Goal: Task Accomplishment & Management: Manage account settings

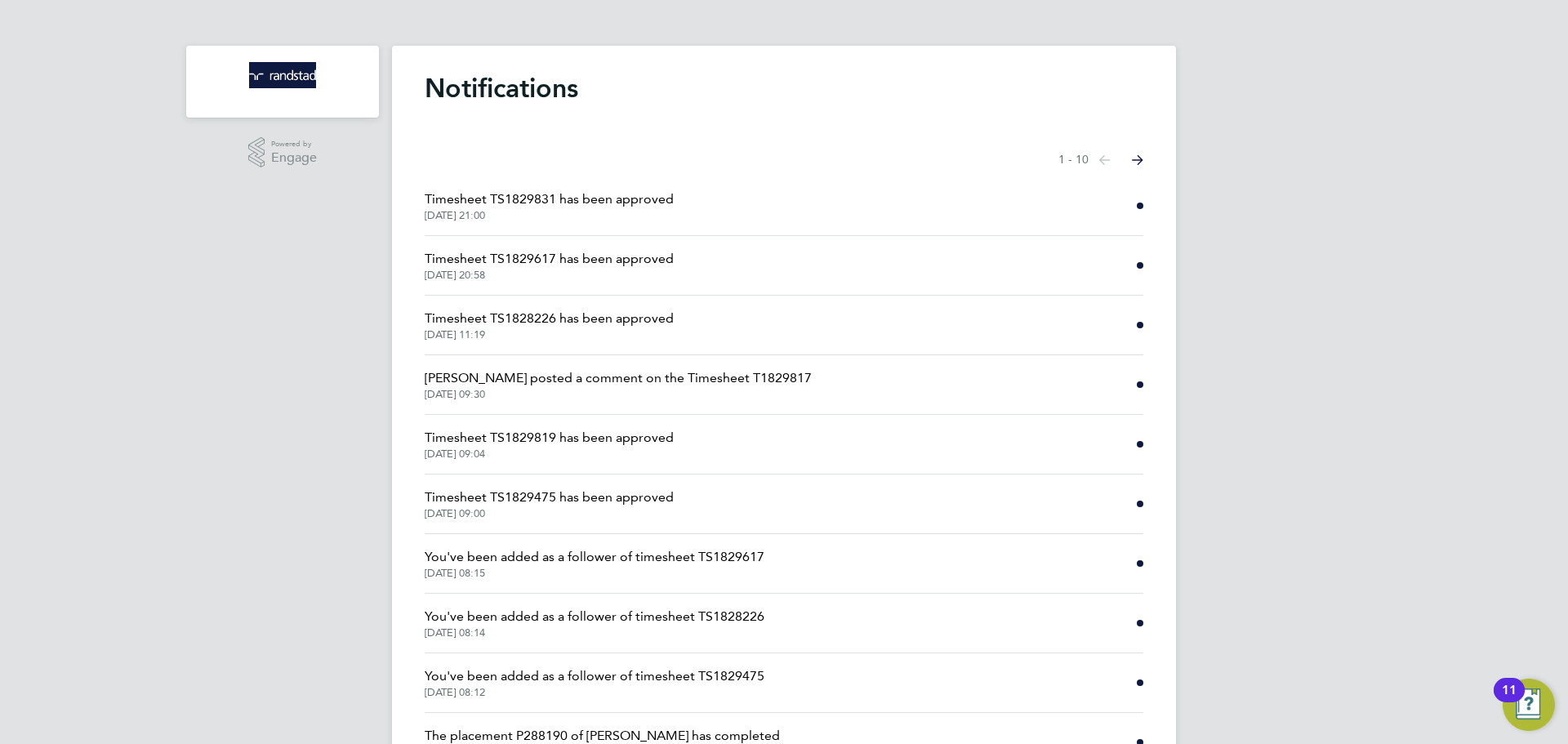
click at [504, 89] on h1 "Notifications" at bounding box center [783, 88] width 719 height 32
click at [503, 95] on h1 "Notifications" at bounding box center [783, 88] width 719 height 32
click at [271, 68] on img "Main navigation" at bounding box center [282, 75] width 67 height 26
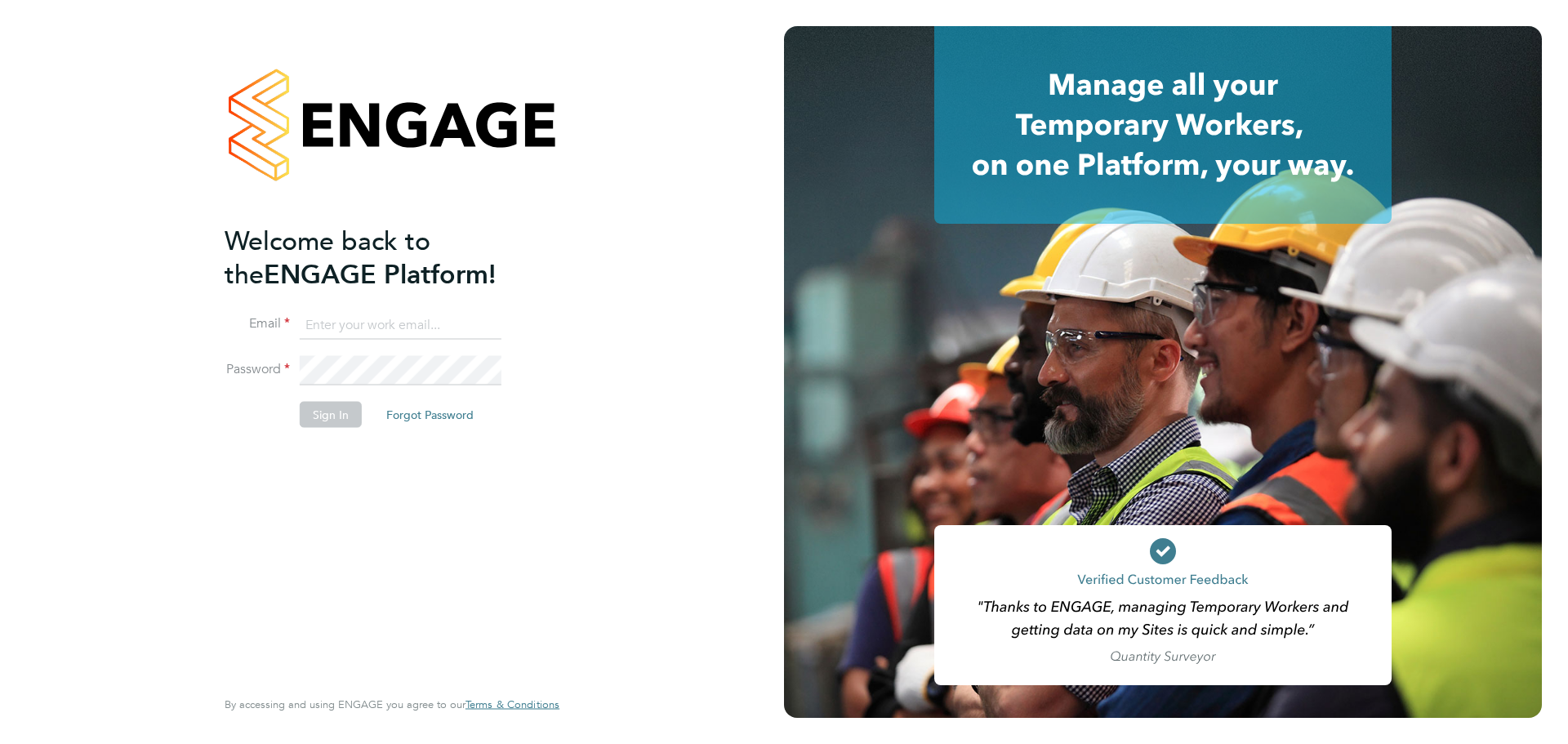
type input "oli.taylor@randstadcpe.com"
click at [329, 423] on button "Sign In" at bounding box center [330, 414] width 62 height 26
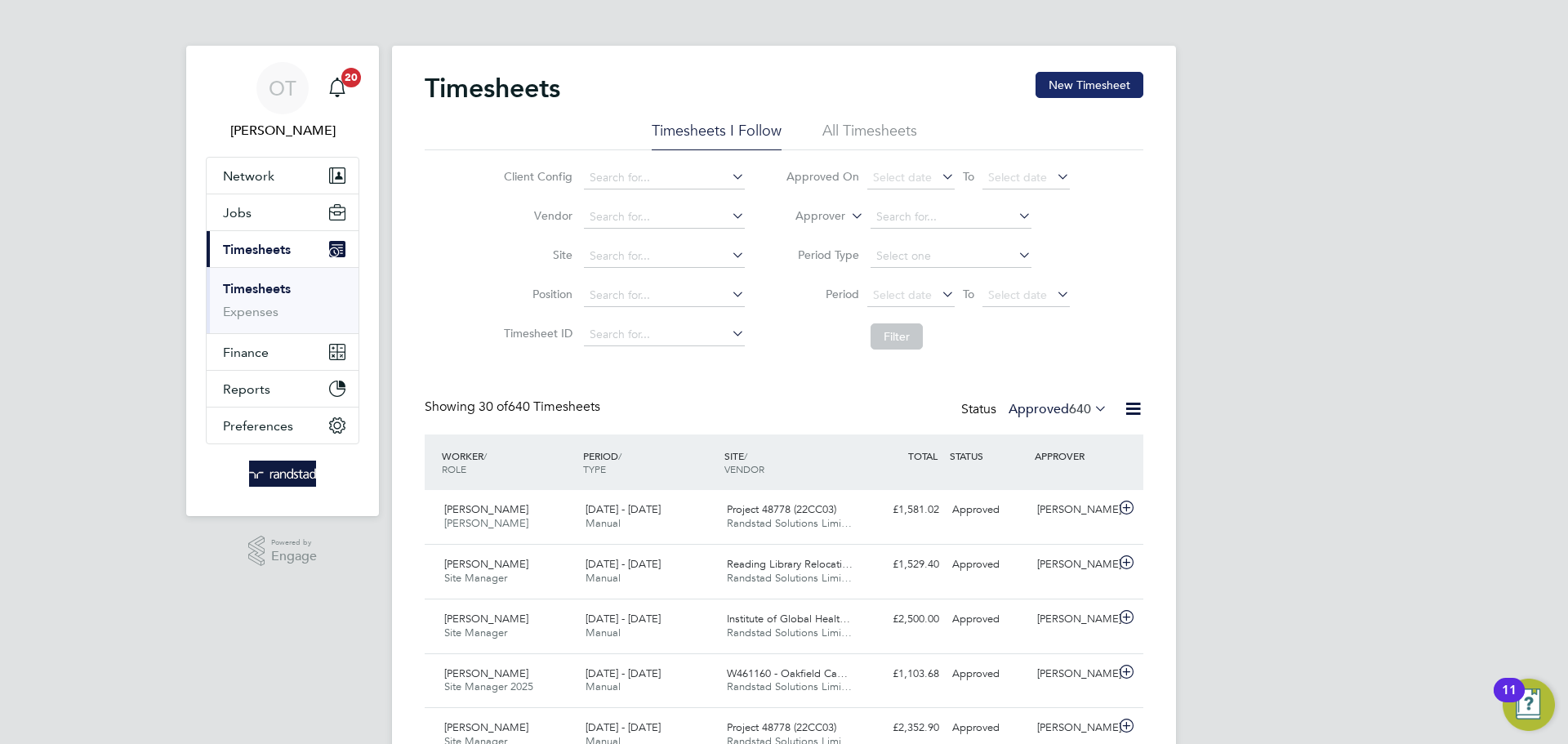
click at [1063, 89] on button "New Timesheet" at bounding box center [1089, 85] width 108 height 26
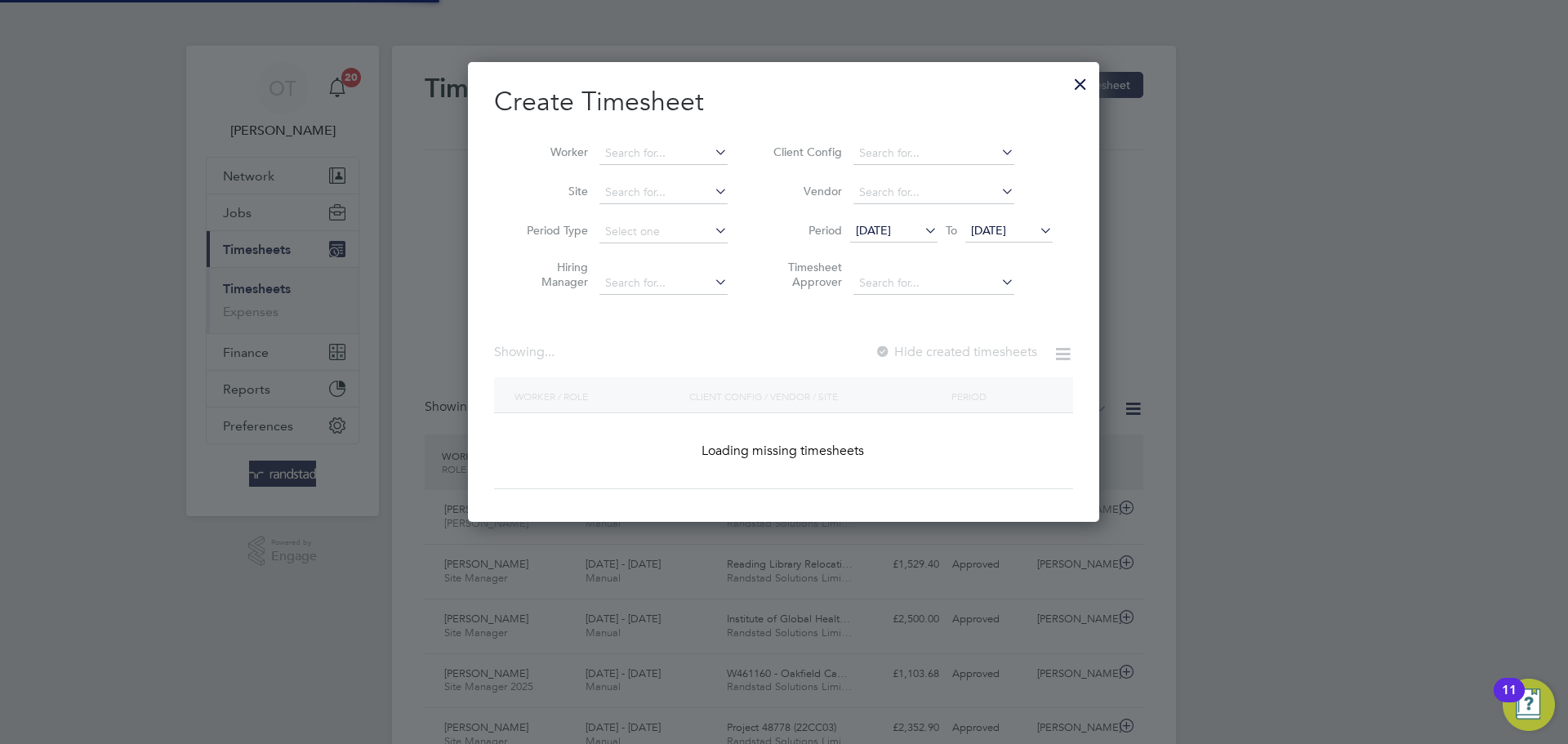
click at [656, 139] on li "Worker" at bounding box center [621, 153] width 254 height 40
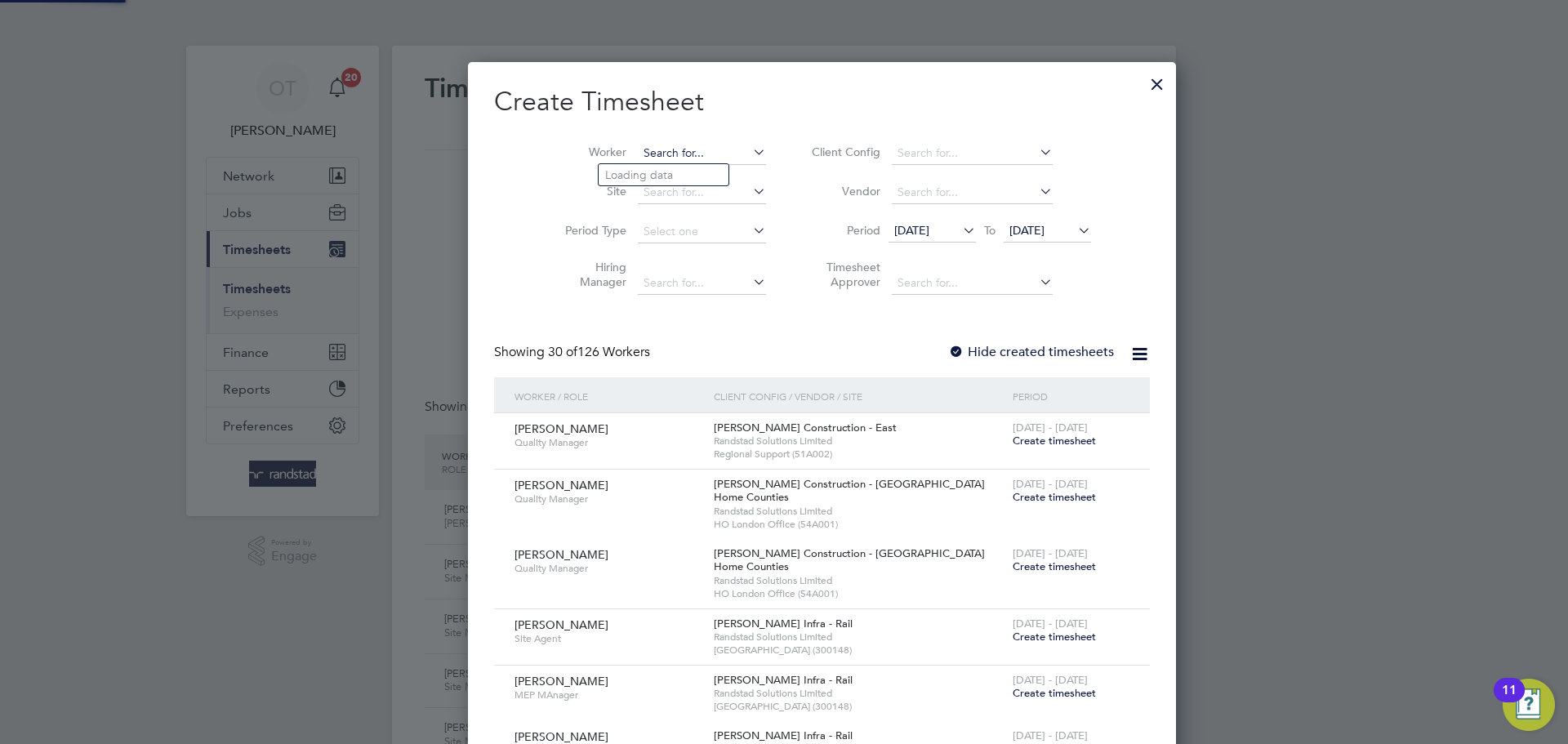
click at [666, 156] on input at bounding box center [702, 153] width 128 height 23
click at [703, 180] on b "O'Keeffe" at bounding box center [727, 174] width 49 height 14
type input "[PERSON_NAME]"
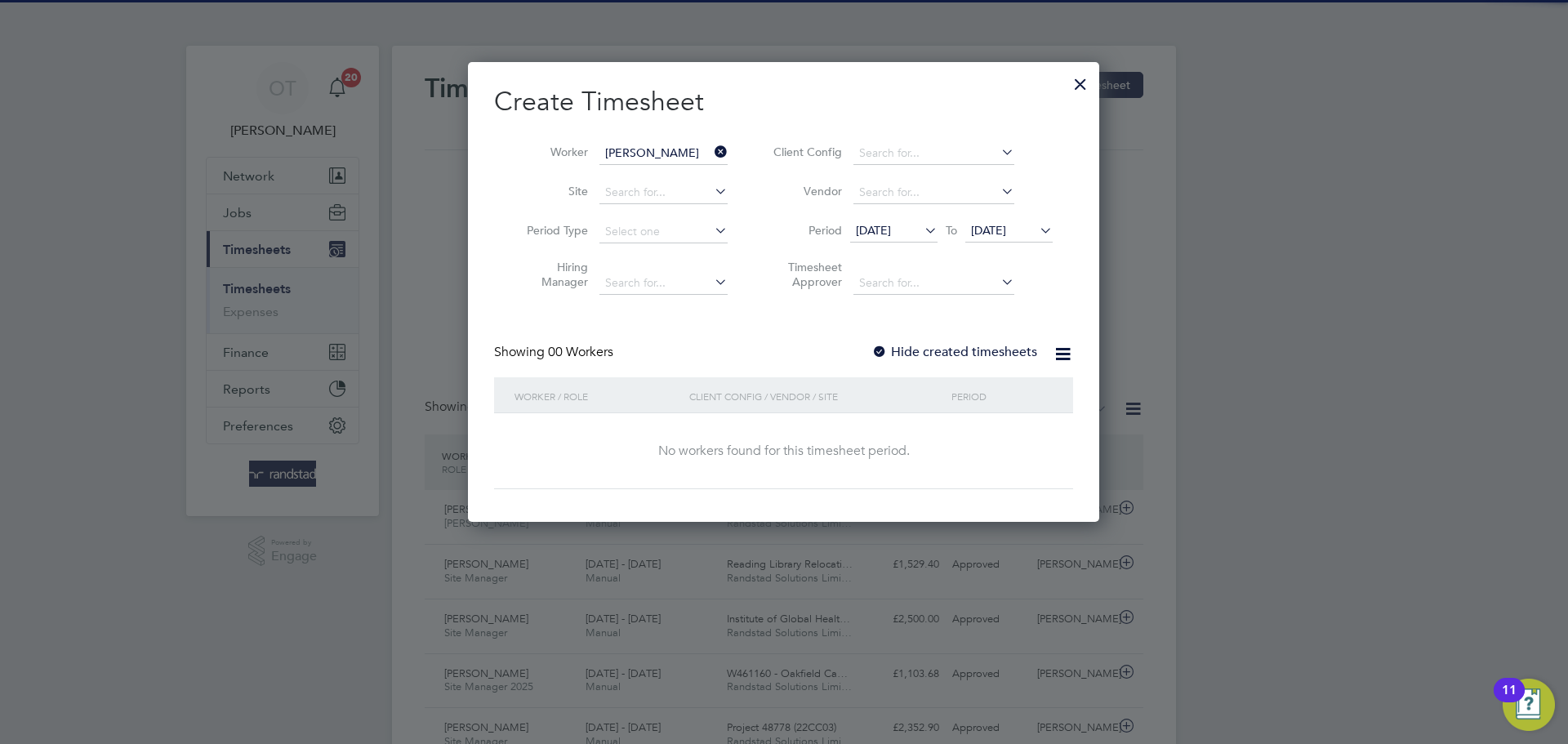
click at [937, 345] on label "Hide created timesheets" at bounding box center [955, 352] width 166 height 17
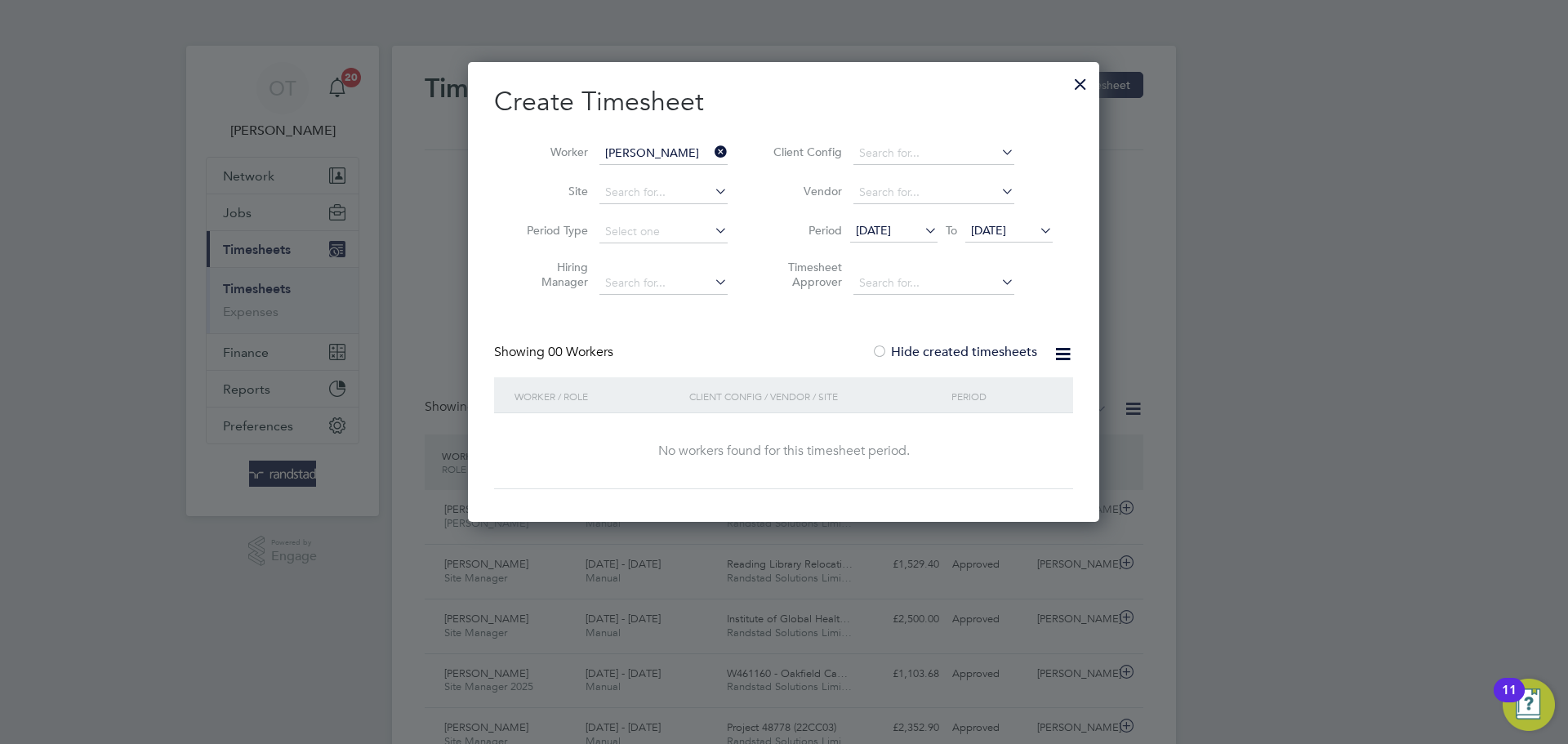
click at [1037, 231] on icon at bounding box center [1037, 230] width 0 height 23
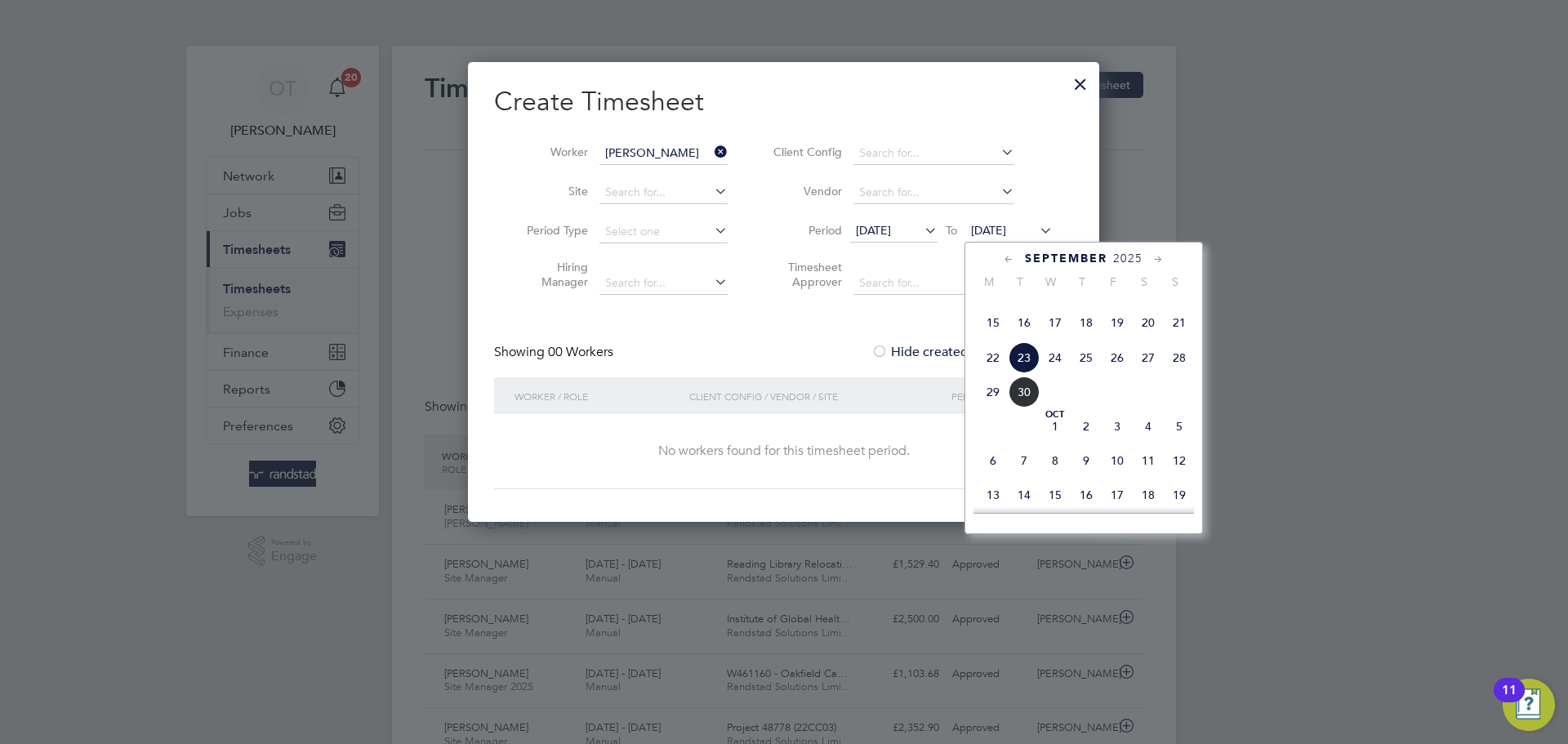
click at [1175, 373] on span "28" at bounding box center [1180, 358] width 31 height 31
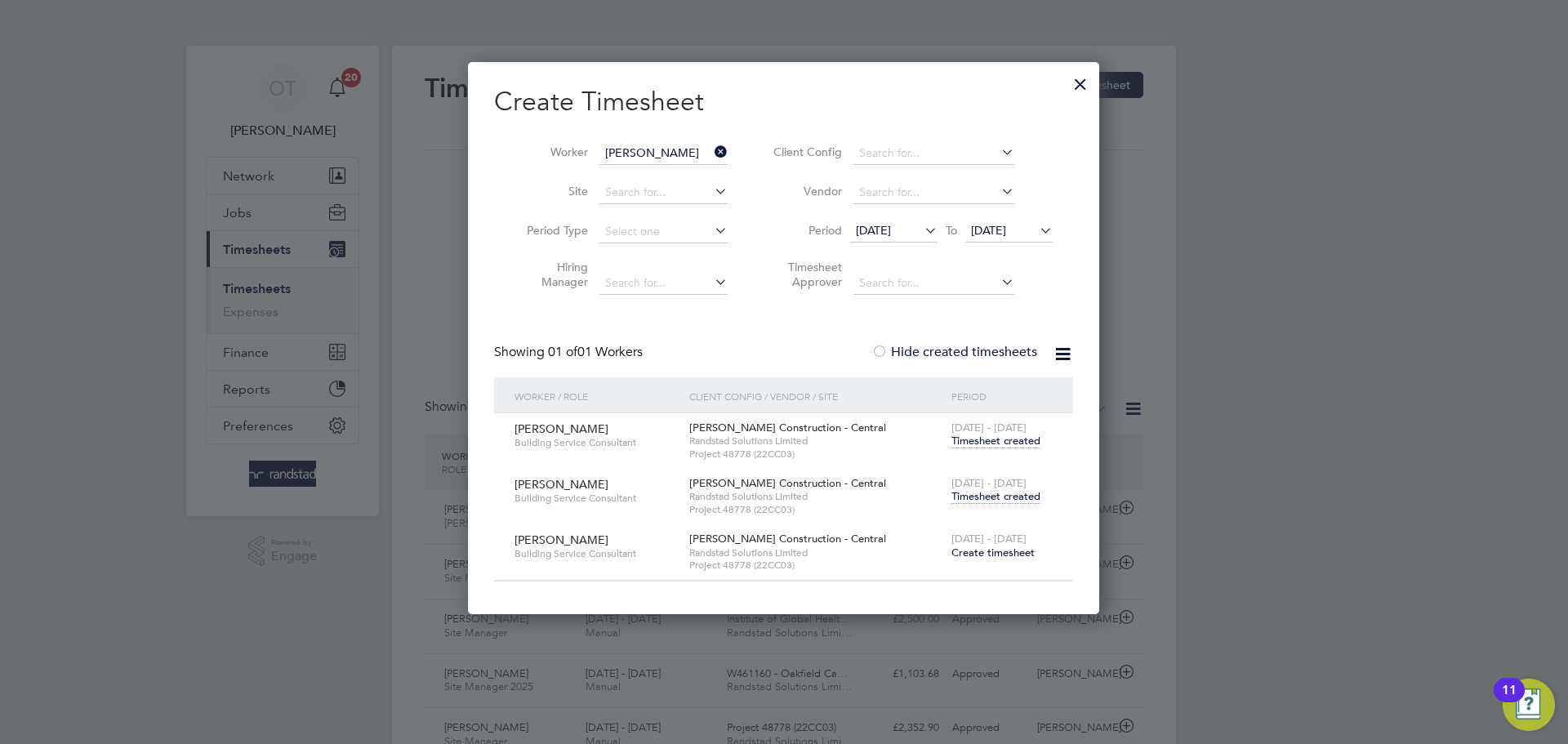
click at [992, 499] on span "Timesheet created" at bounding box center [996, 496] width 89 height 15
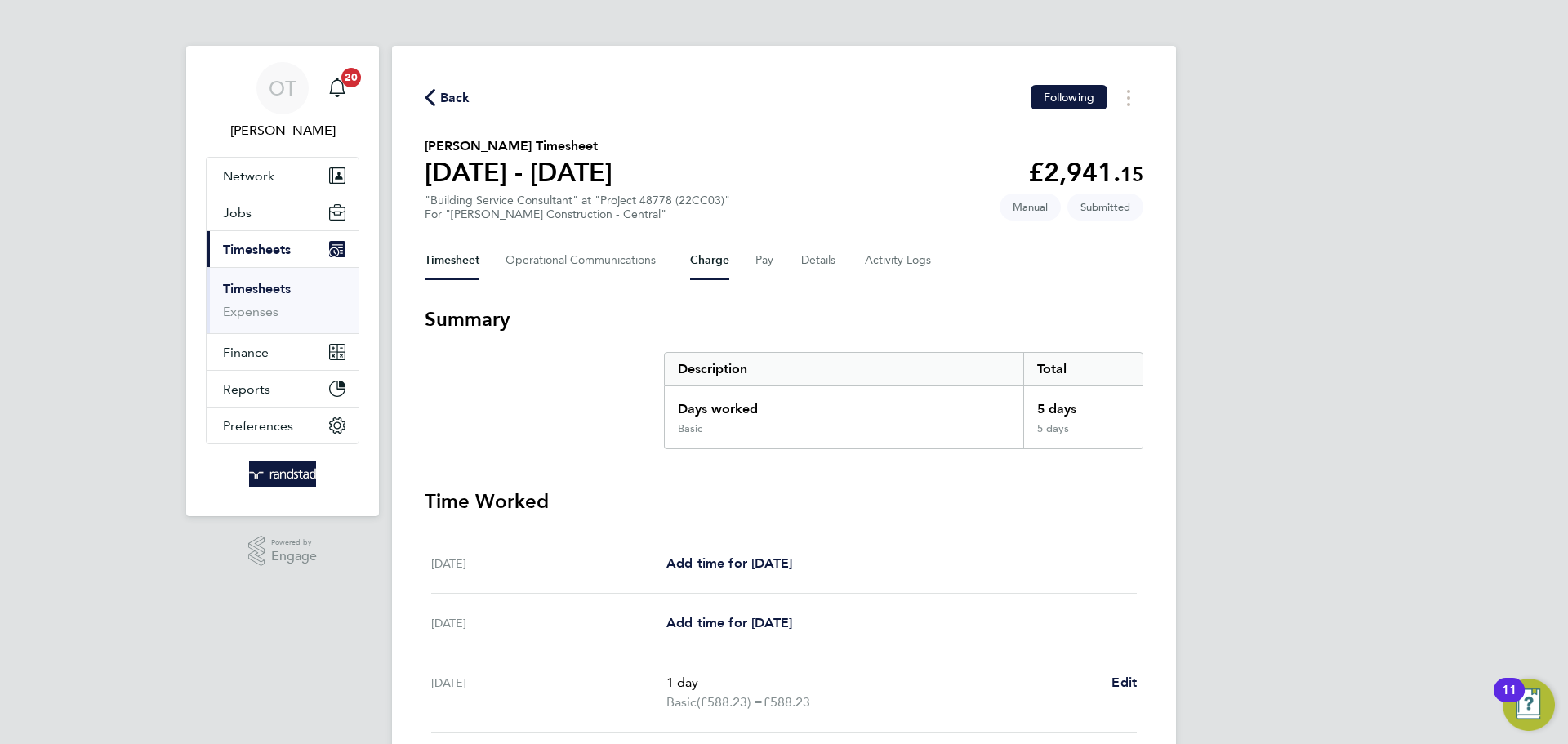
click at [721, 263] on button "Charge" at bounding box center [709, 260] width 40 height 40
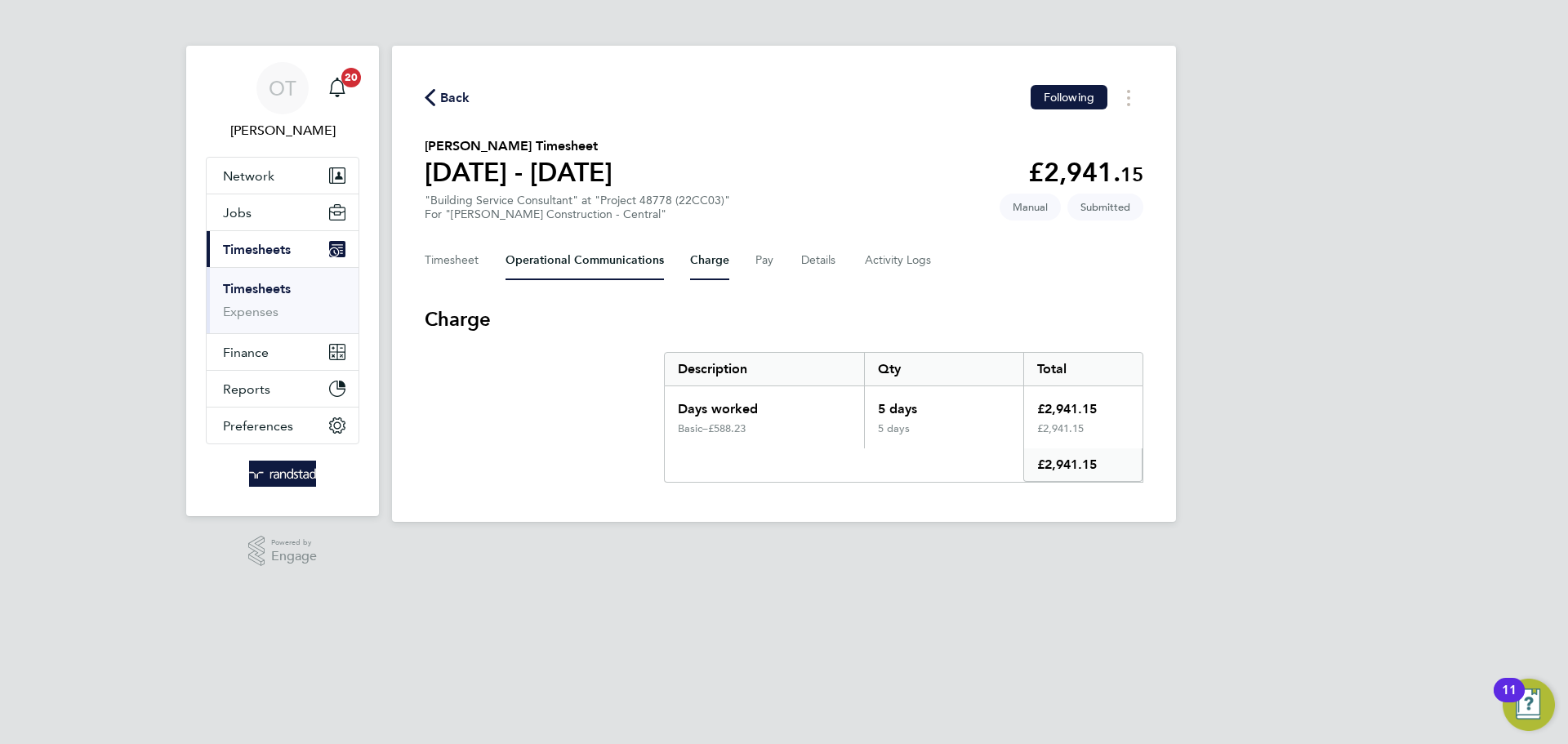
click at [552, 246] on Communications-tab "Operational Communications" at bounding box center [585, 260] width 159 height 40
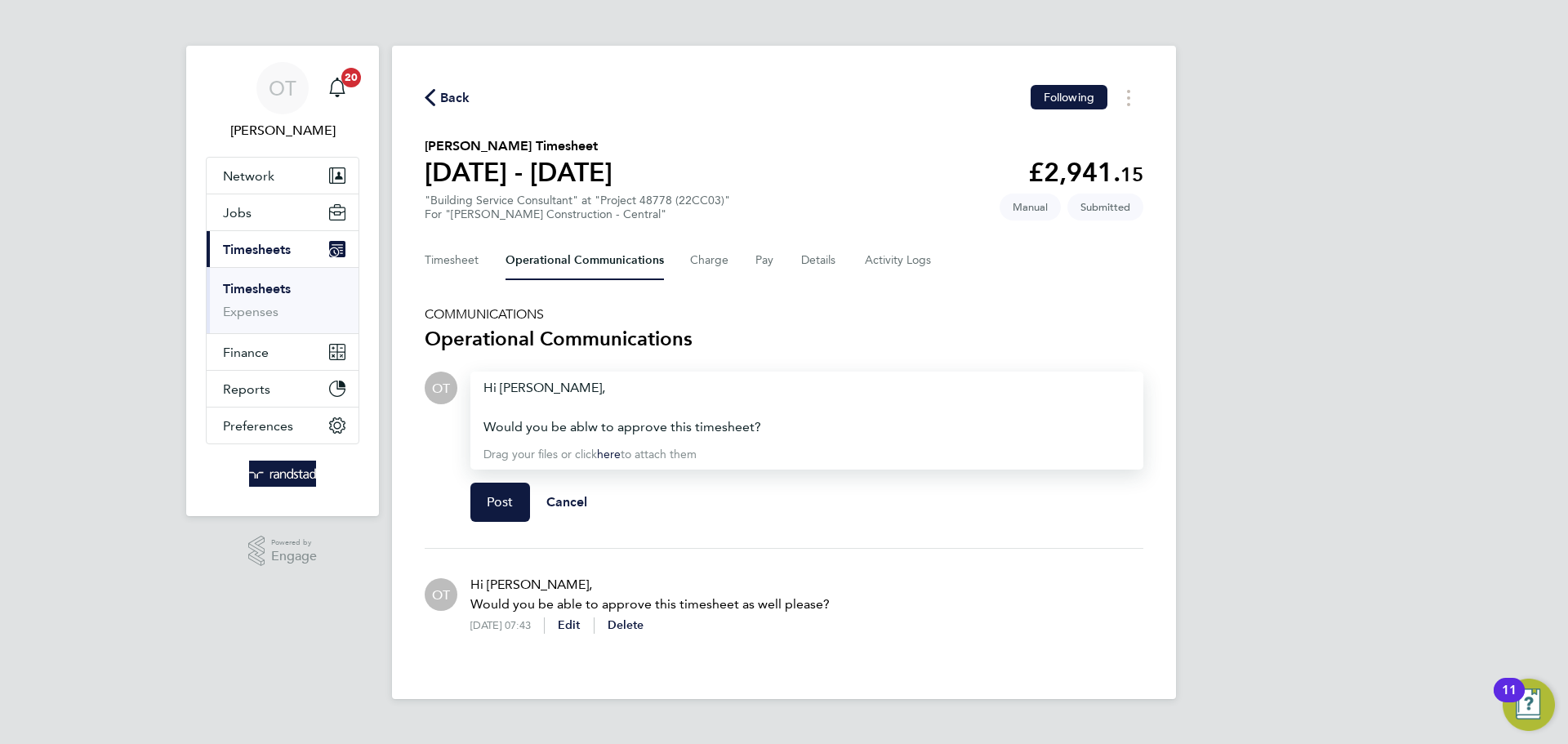
click at [592, 426] on div "Would you be ablw to approve this timesheet?" at bounding box center [806, 426] width 647 height 19
click at [484, 498] on button "Post" at bounding box center [500, 502] width 60 height 40
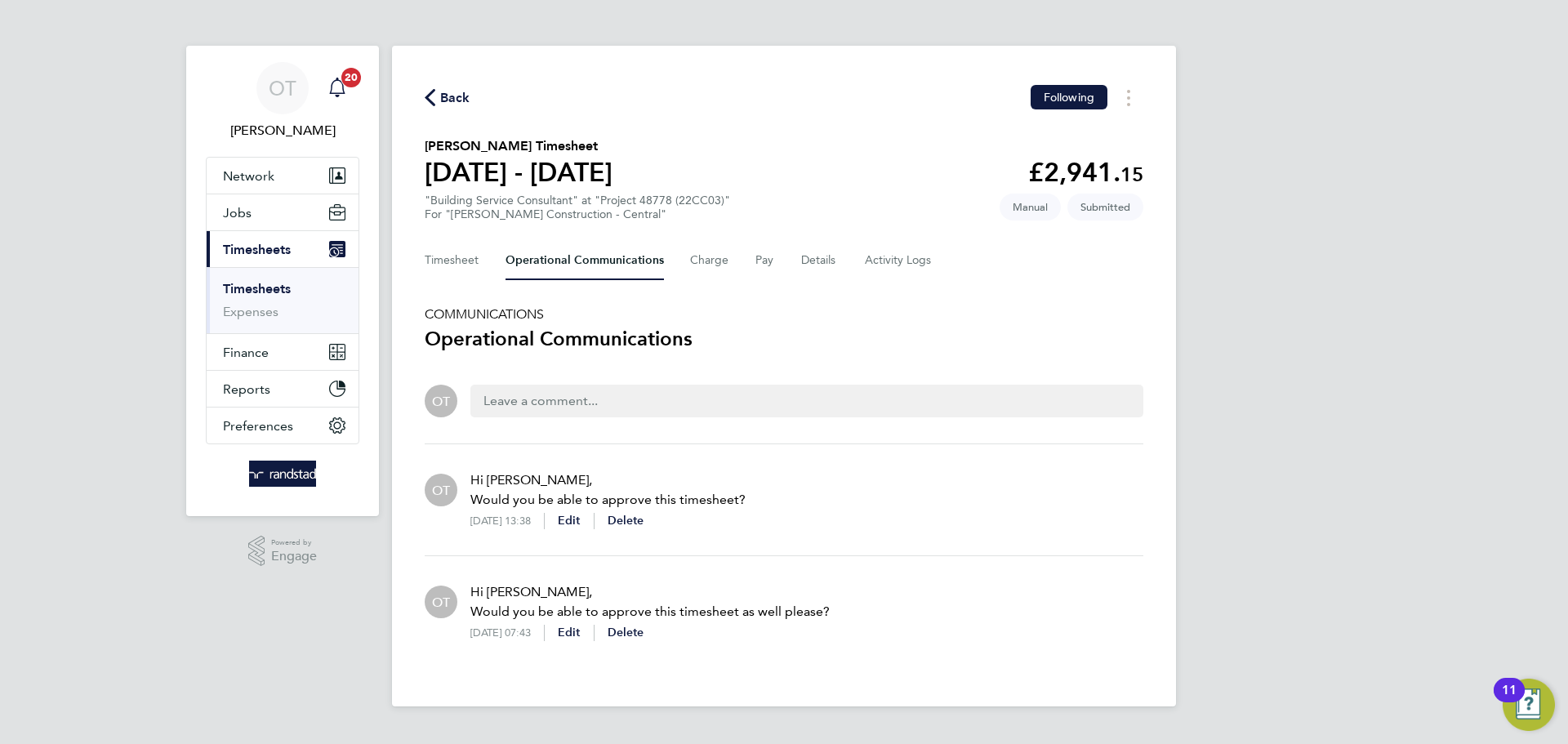
click at [347, 92] on div "Main navigation" at bounding box center [337, 88] width 32 height 32
